Goal: Task Accomplishment & Management: Manage account settings

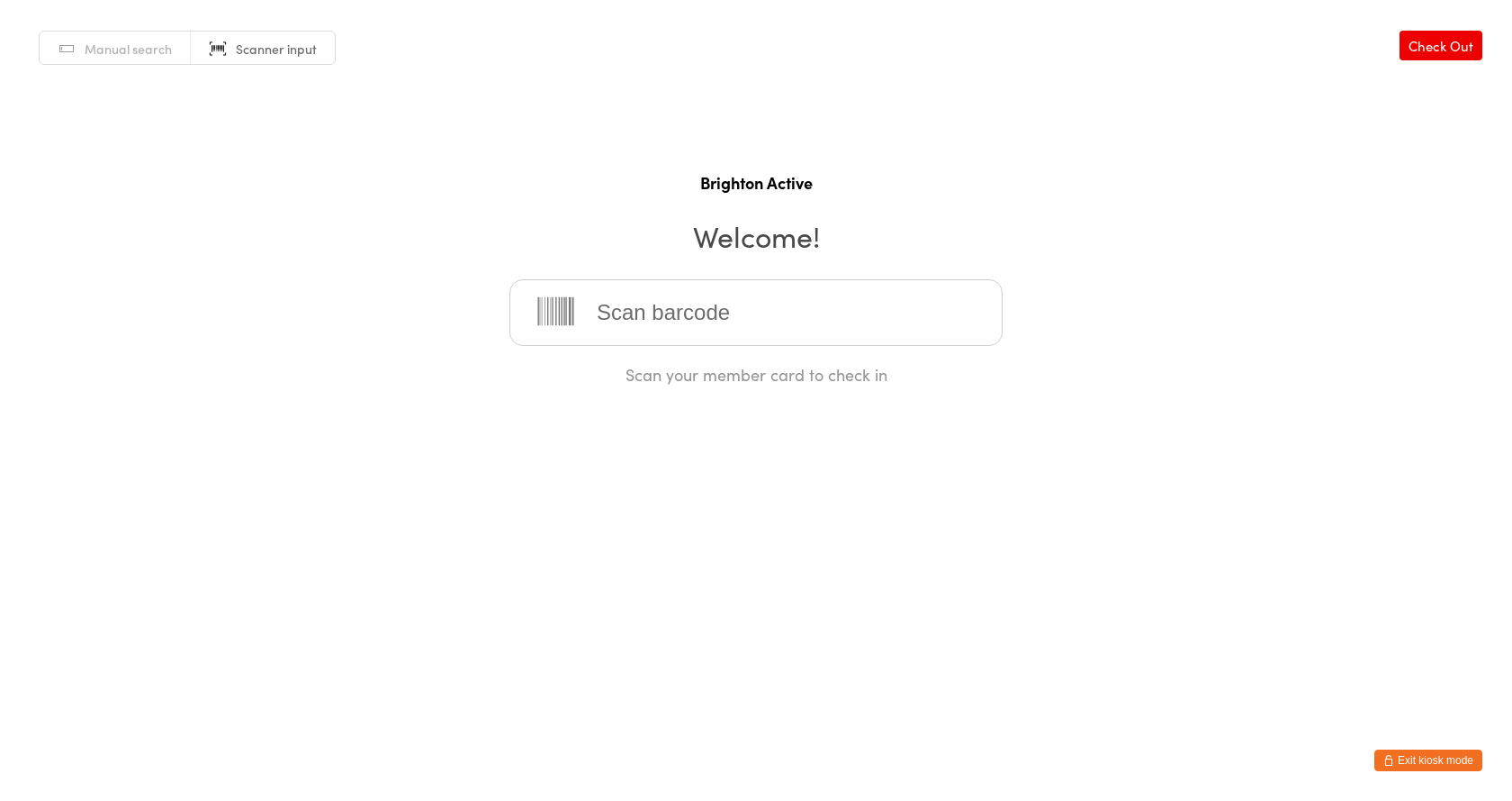
click at [1399, 760] on button "Exit kiosk mode" at bounding box center [1428, 761] width 108 height 22
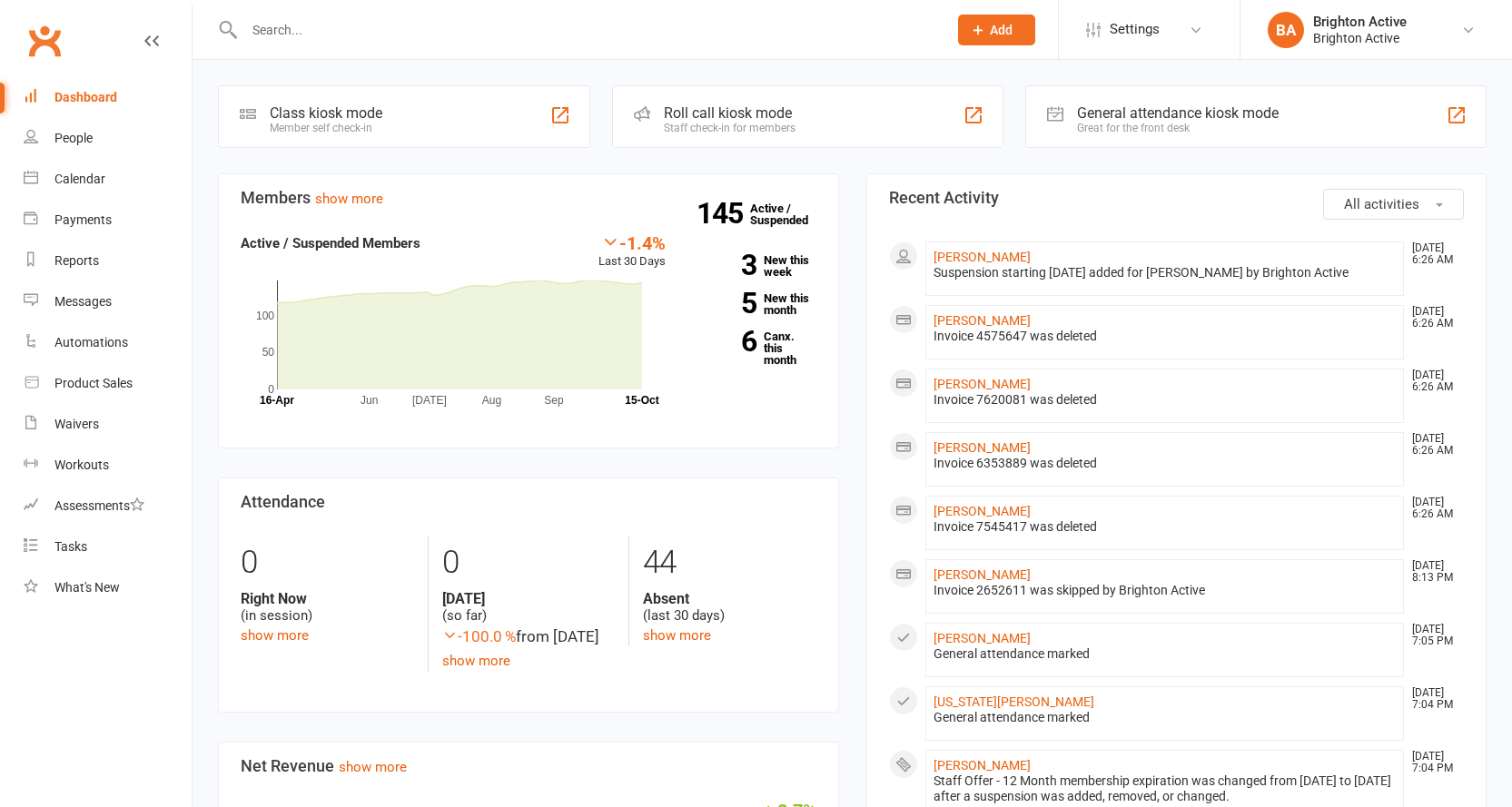
click at [272, 37] on input "text" at bounding box center [586, 30] width 695 height 25
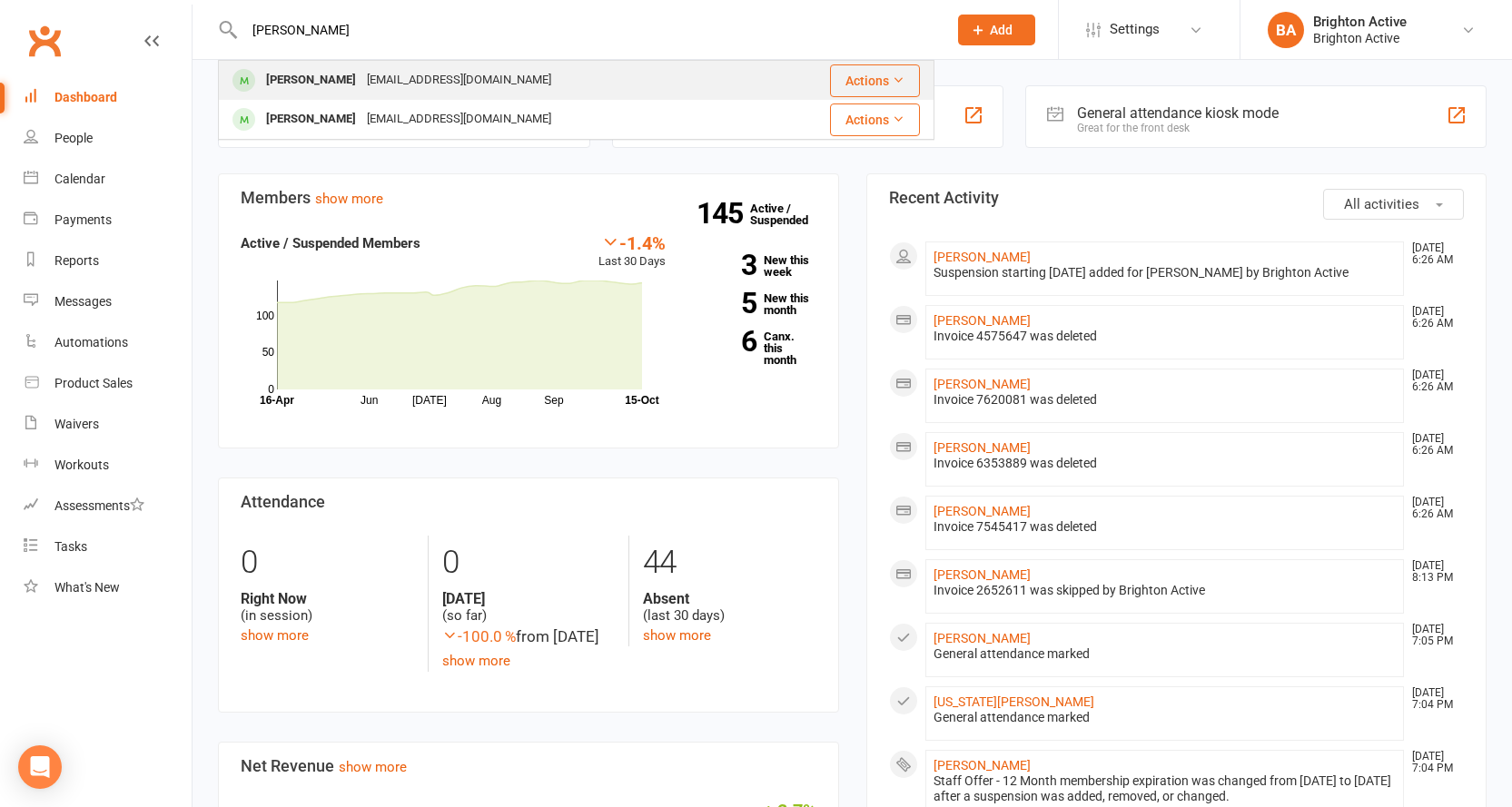
type input "[PERSON_NAME]"
click at [330, 84] on div "[PERSON_NAME]" at bounding box center [310, 81] width 101 height 26
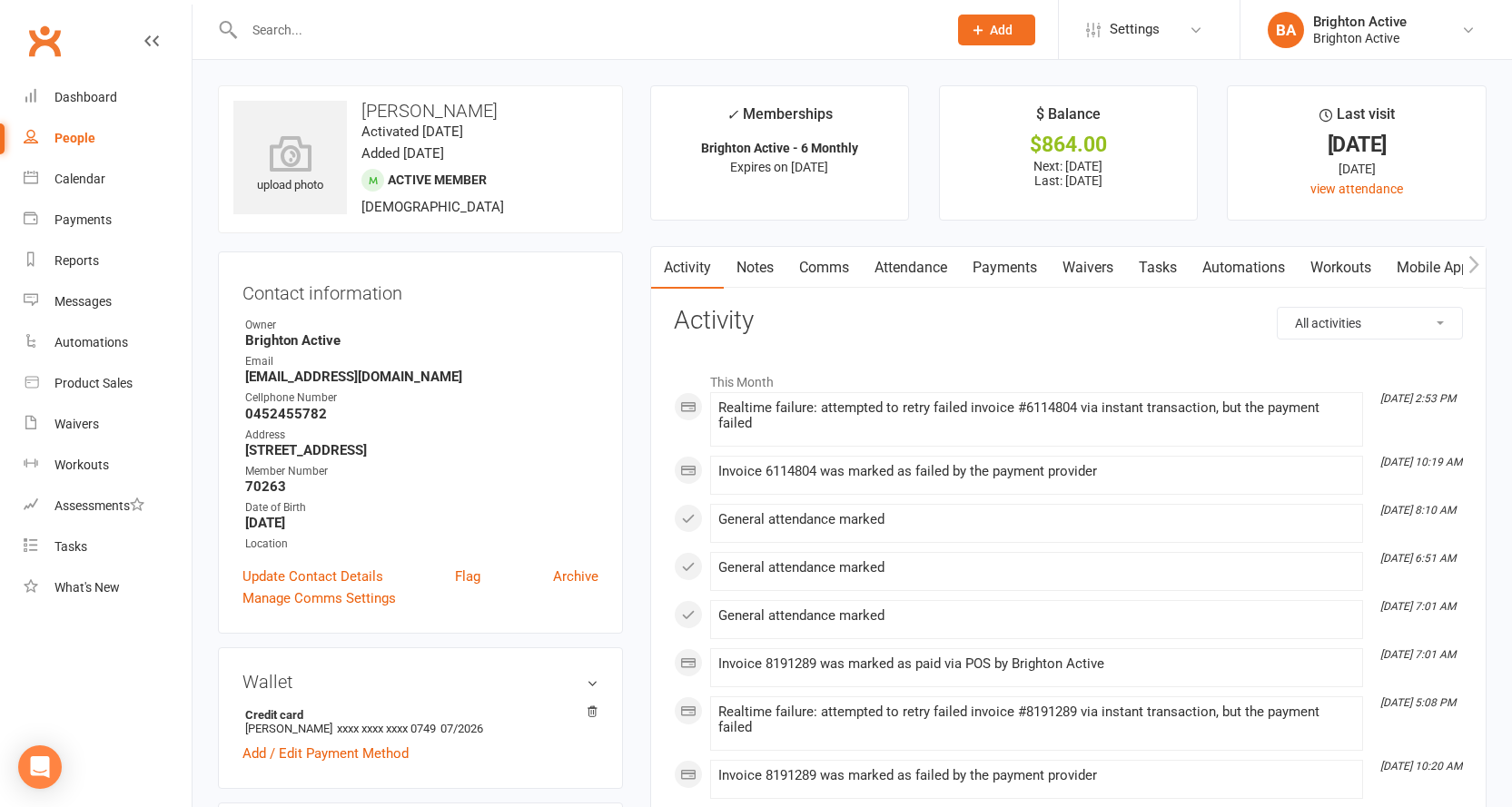
click at [1012, 274] on link "Payments" at bounding box center [1005, 267] width 90 height 42
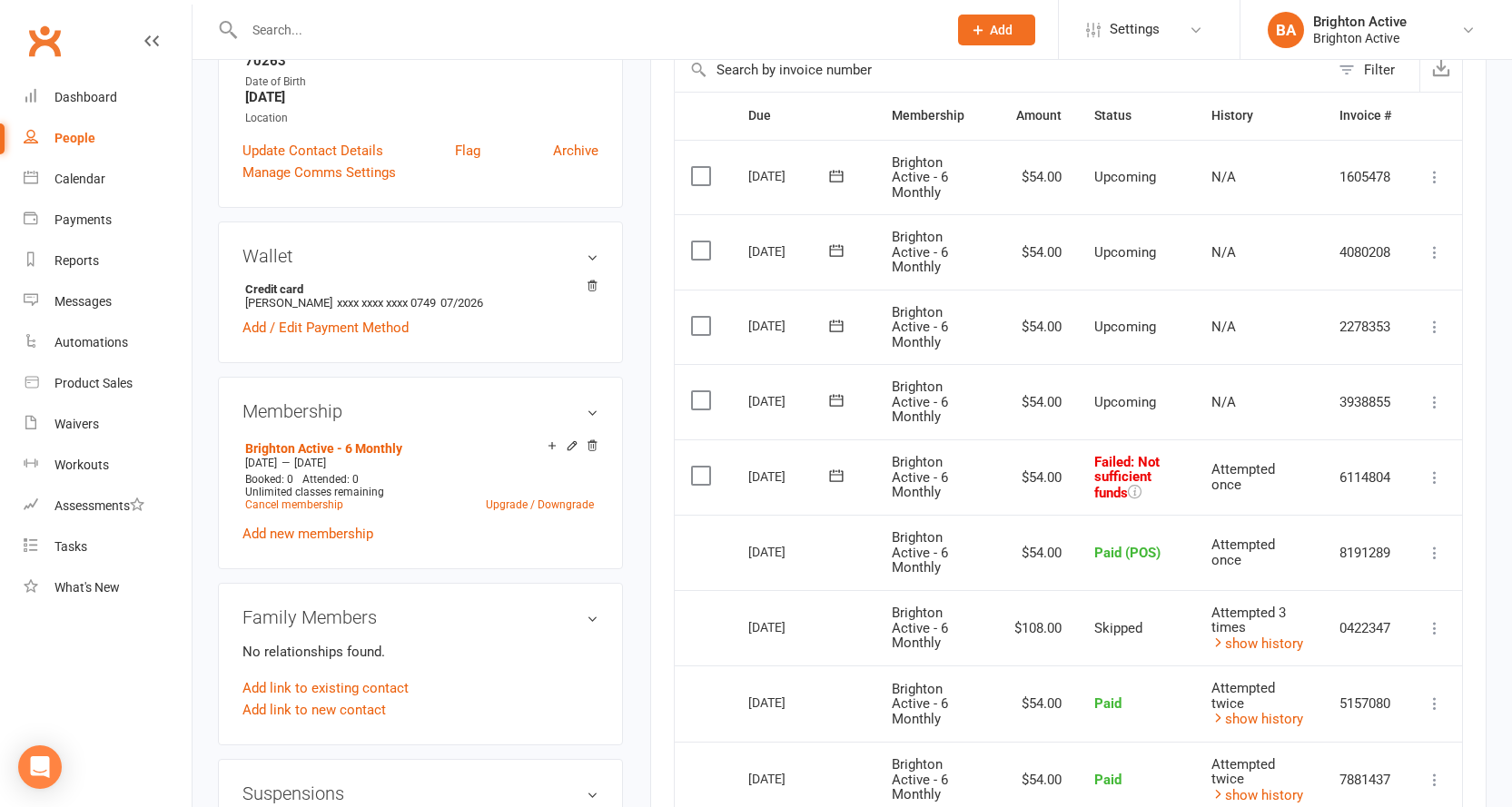
scroll to position [453, 0]
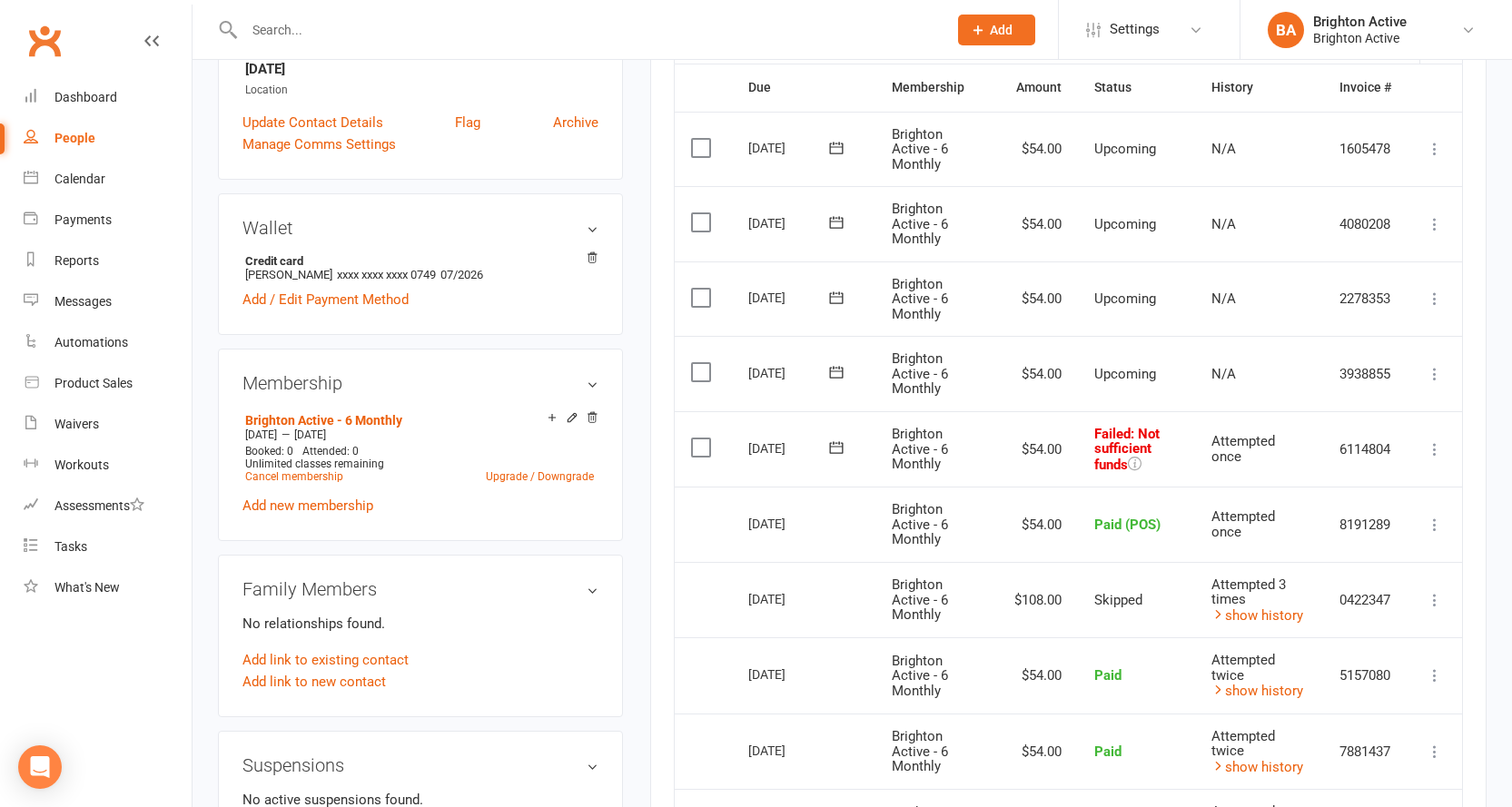
click at [1435, 442] on icon at bounding box center [1435, 450] width 19 height 19
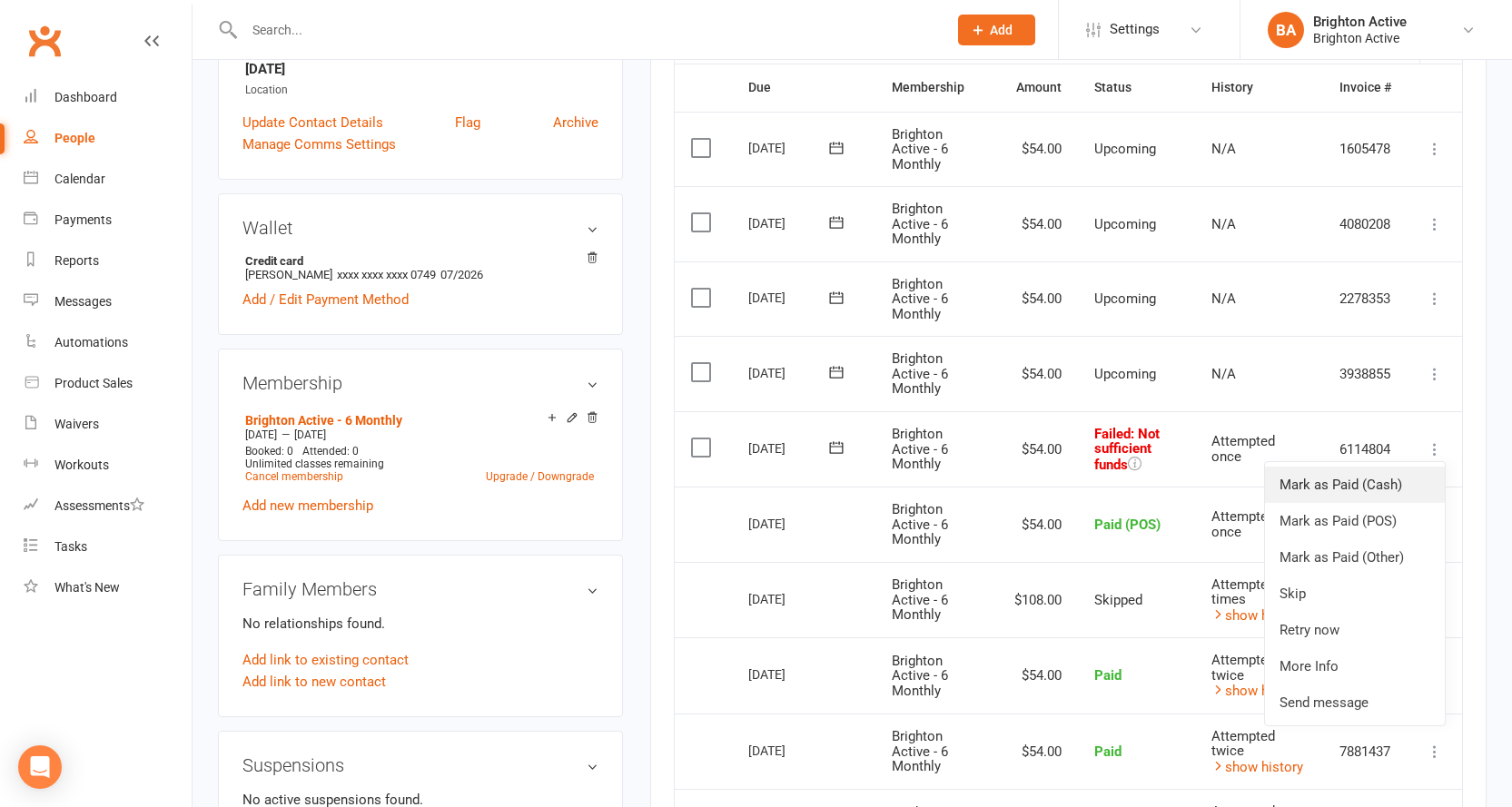
click at [1331, 477] on link "Mark as Paid (Cash)" at bounding box center [1355, 484] width 180 height 36
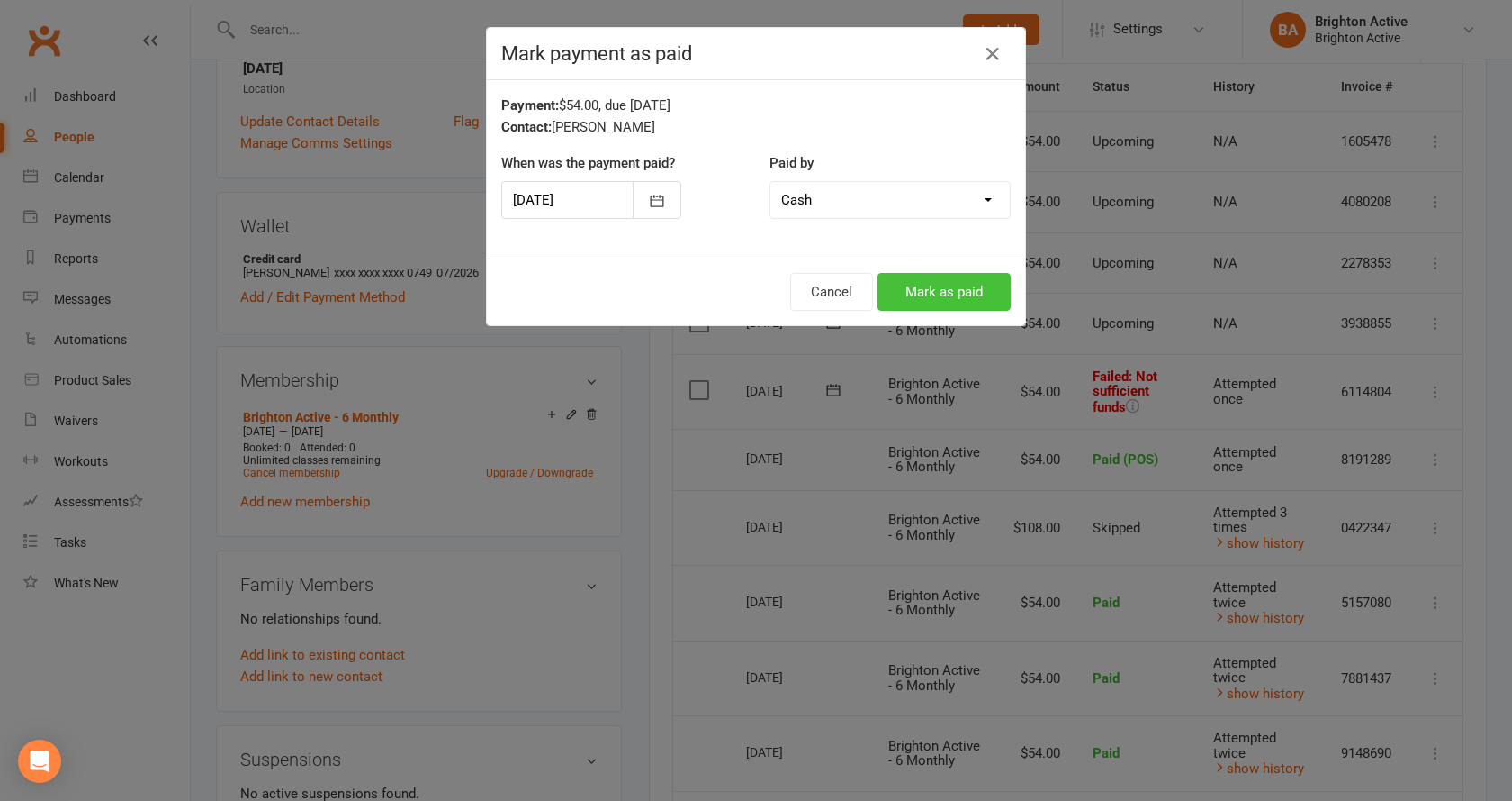
click at [929, 297] on button "Mark as paid" at bounding box center [944, 291] width 133 height 38
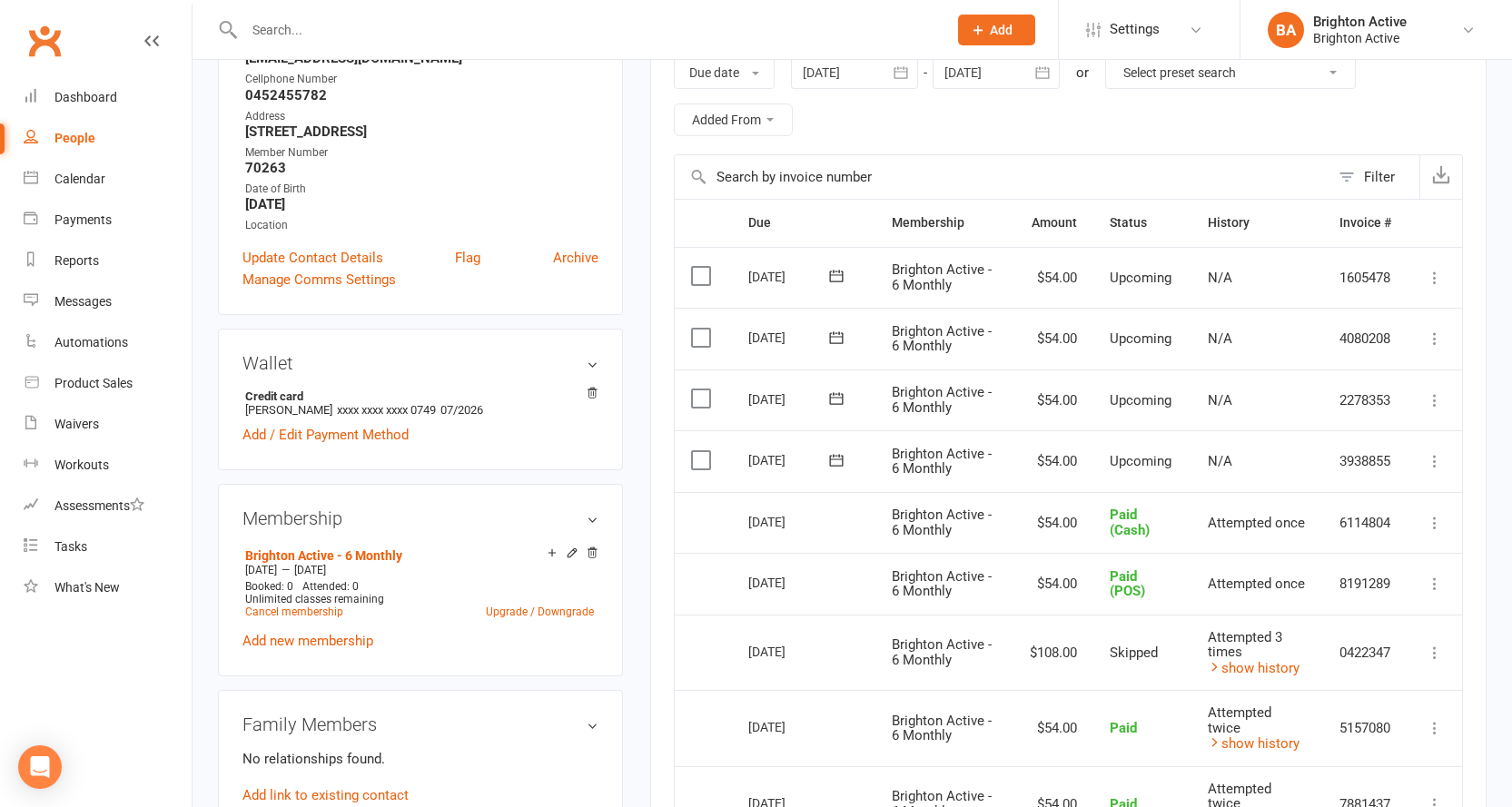
scroll to position [363, 0]
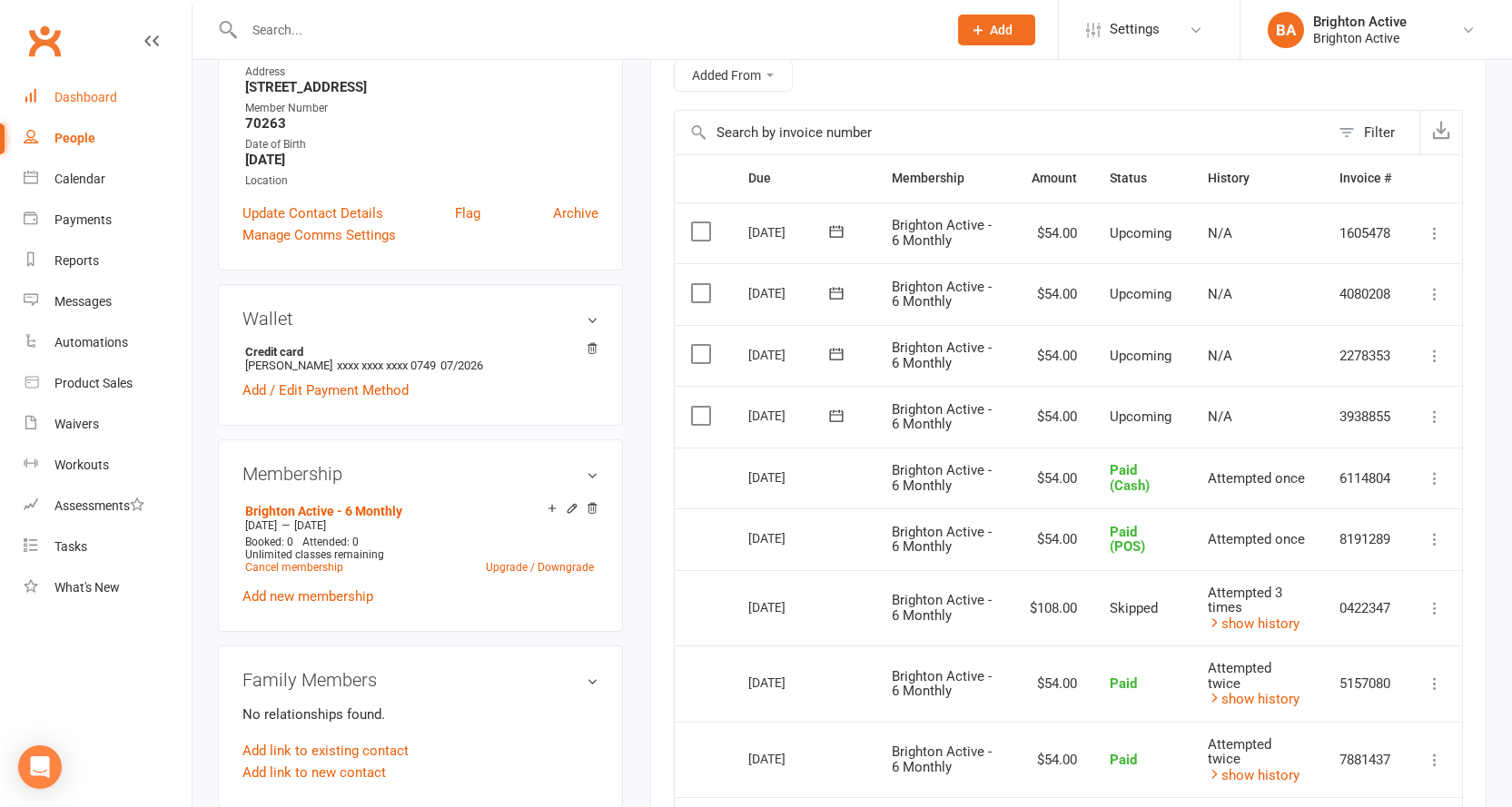
click at [23, 103] on link "Dashboard" at bounding box center [106, 97] width 168 height 41
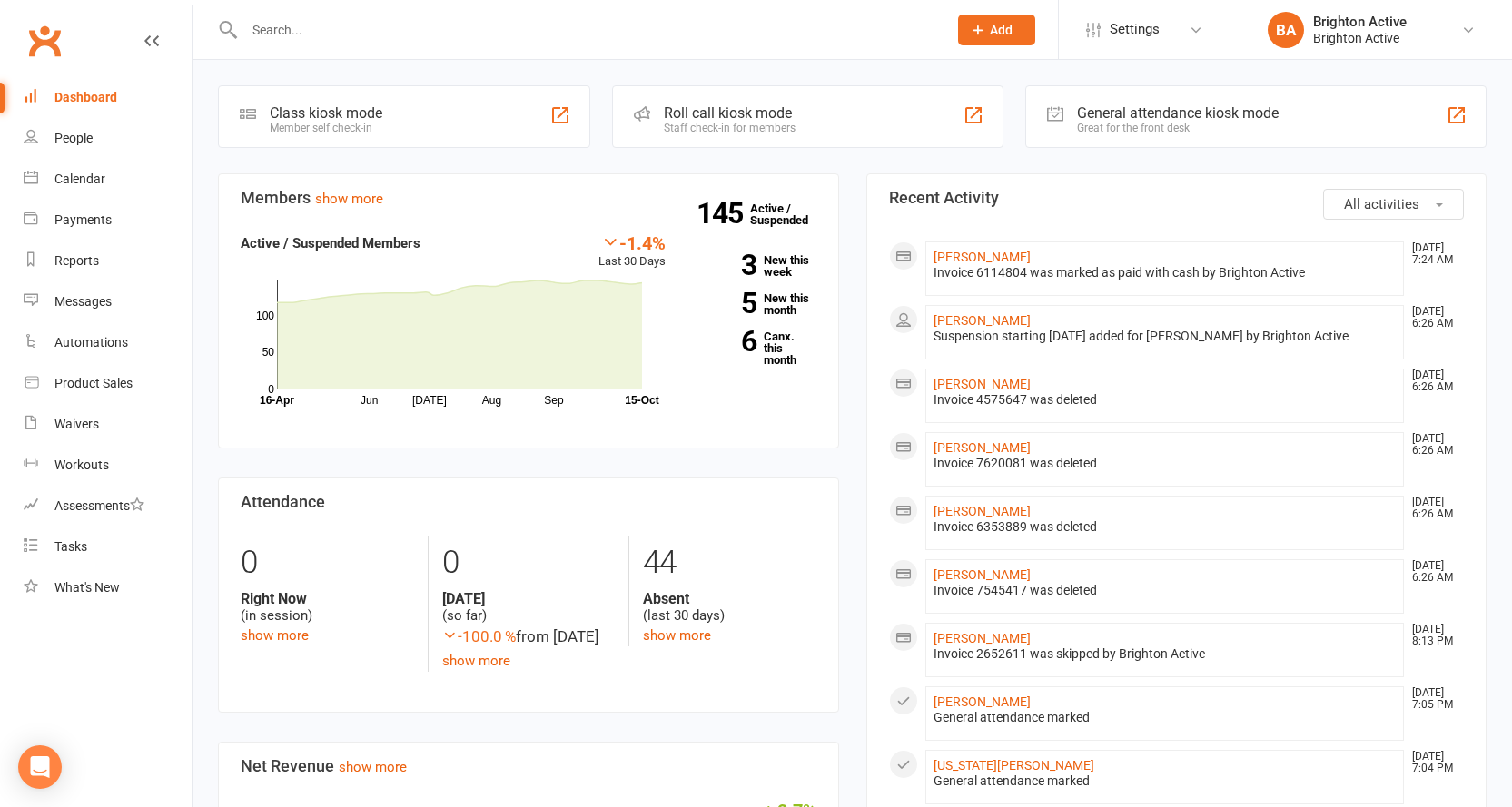
click at [1154, 118] on div "General attendance kiosk mode" at bounding box center [1178, 113] width 202 height 18
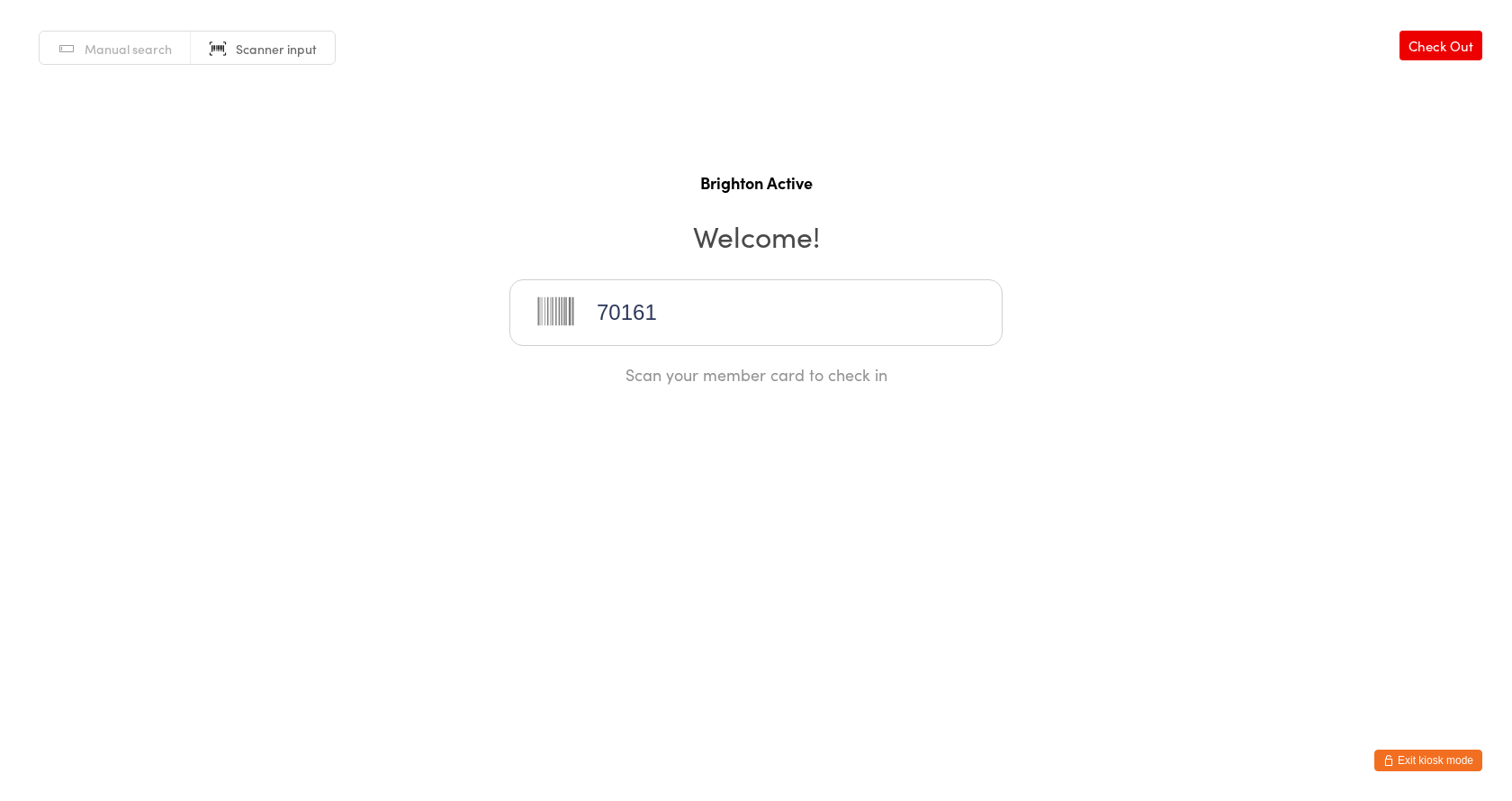
type input "70161"
